Goal: Information Seeking & Learning: Learn about a topic

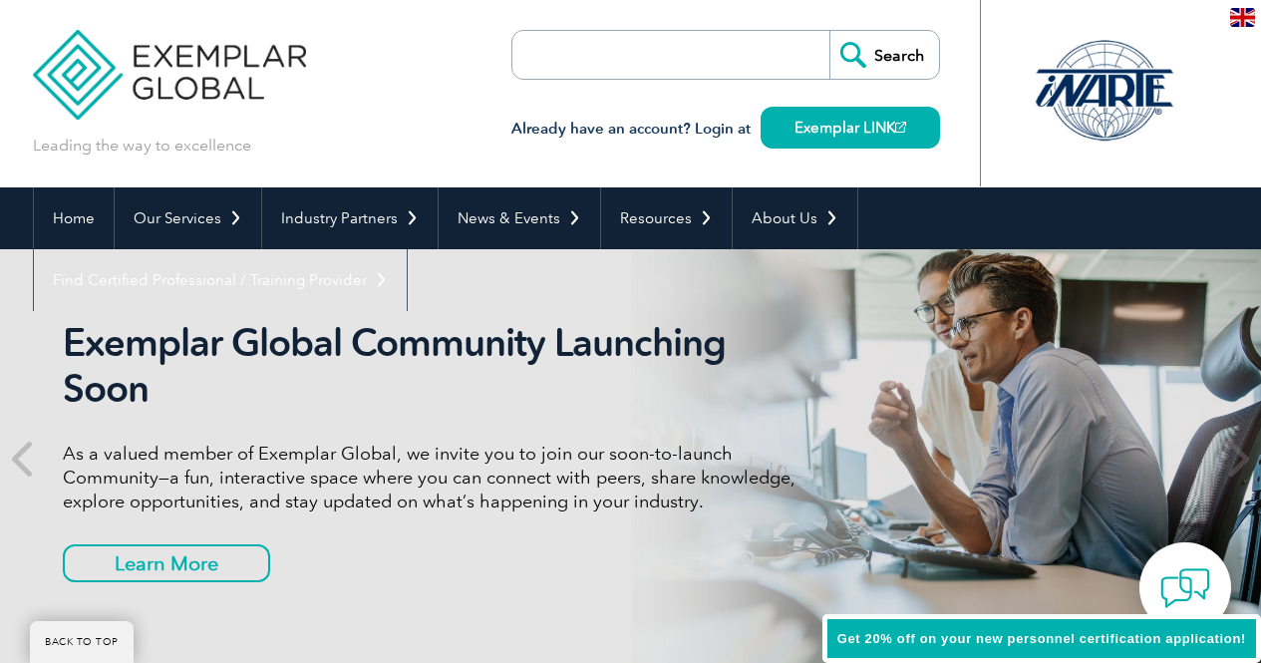
scroll to position [1548, 0]
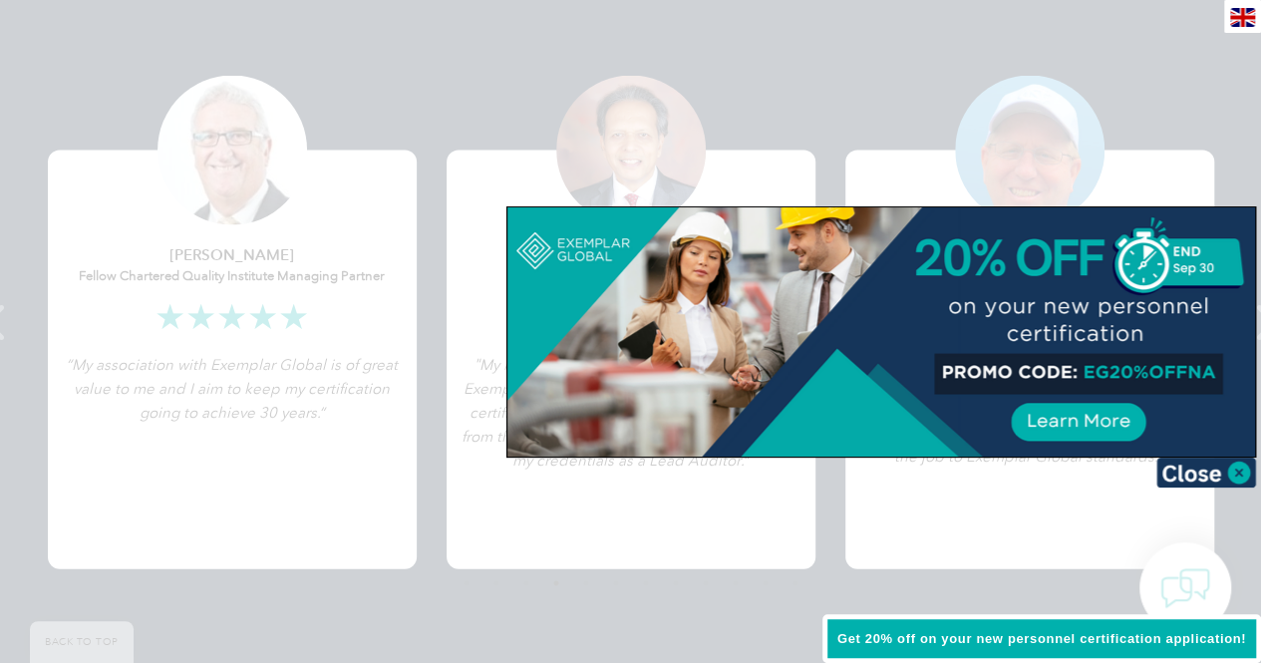
scroll to position [3928, 0]
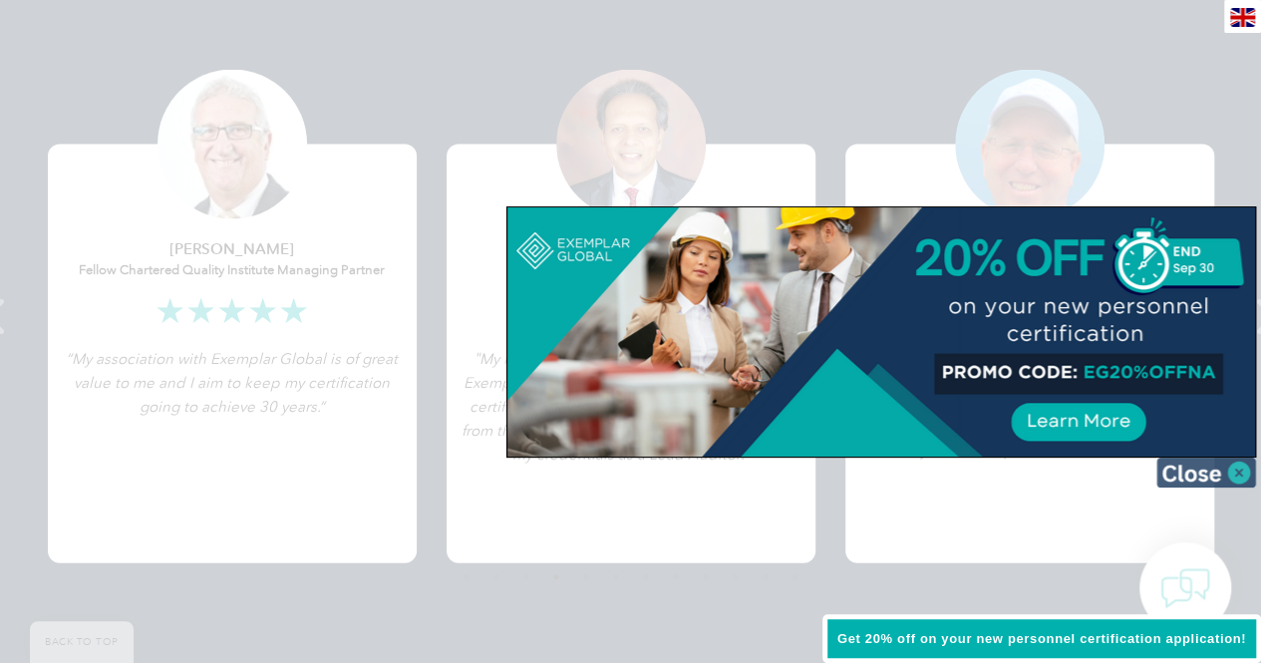
click at [1233, 467] on img at bounding box center [1206, 472] width 100 height 30
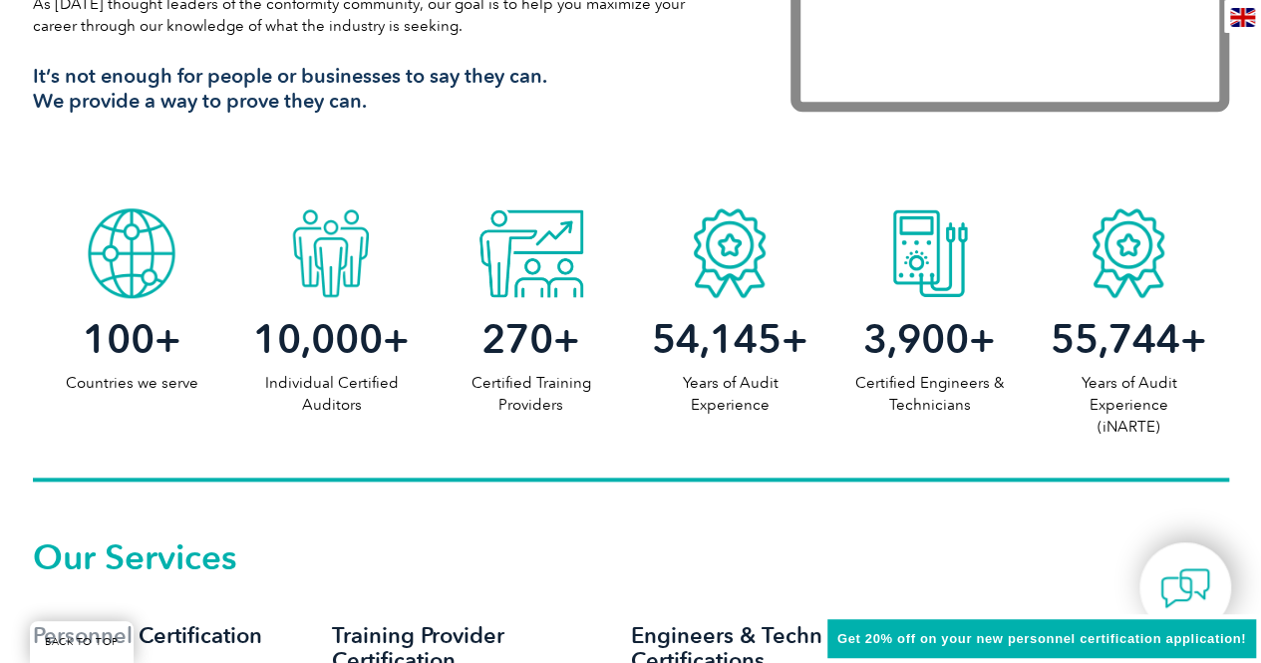
scroll to position [80, 0]
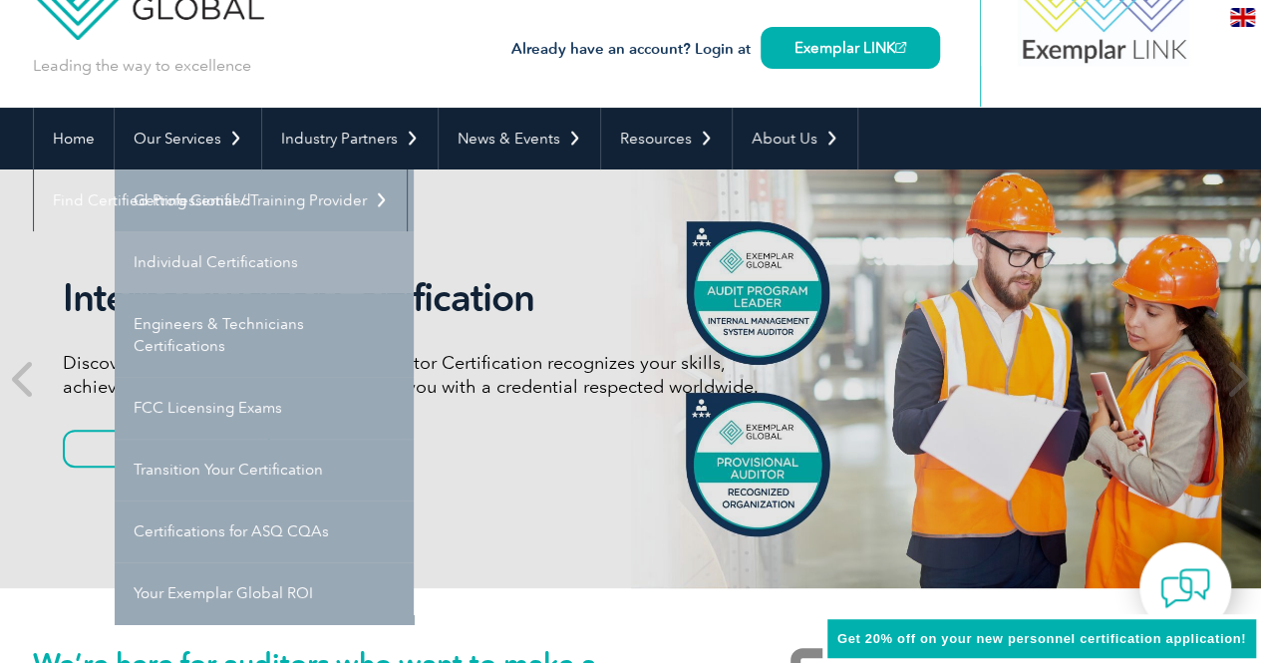
click at [237, 272] on link "Individual Certifications" at bounding box center [264, 262] width 299 height 62
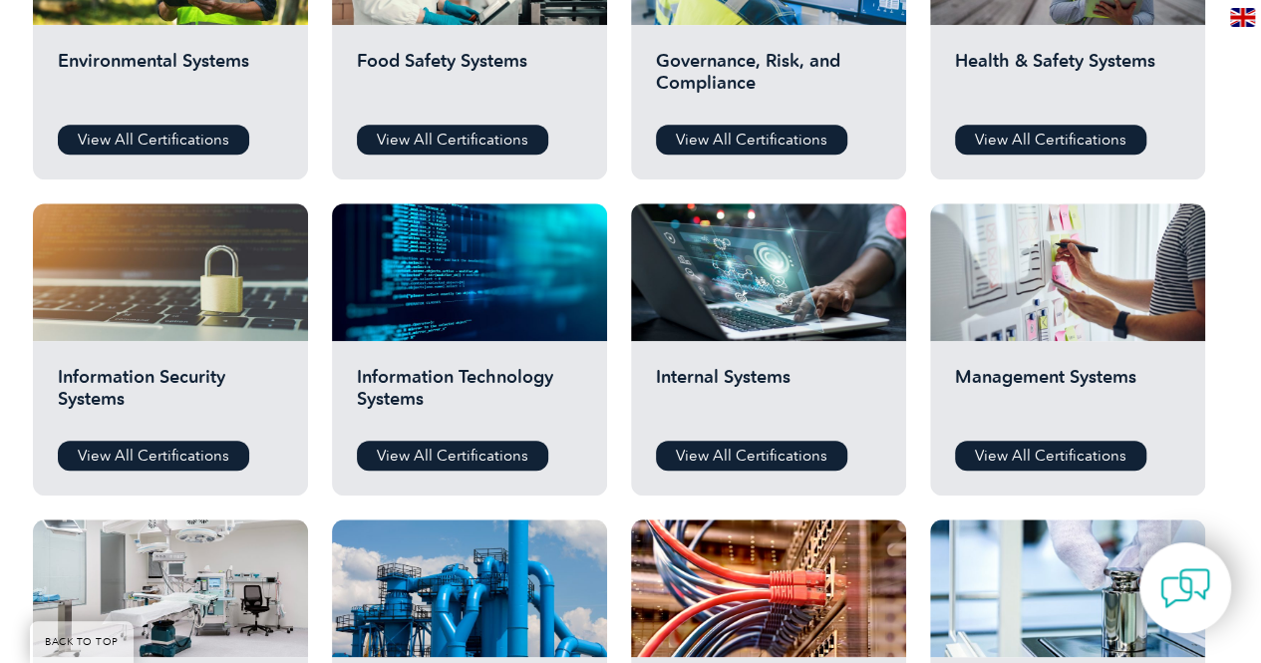
scroll to position [877, 0]
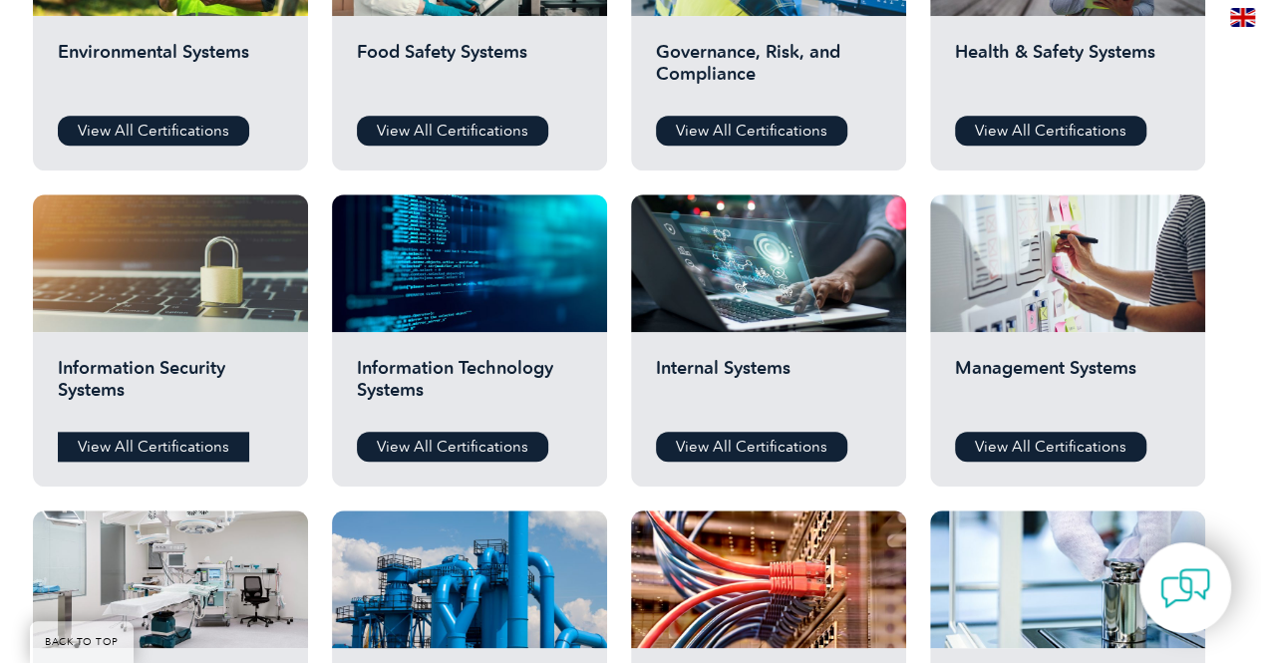
click at [173, 445] on link "View All Certifications" at bounding box center [153, 446] width 191 height 30
